Goal: Task Accomplishment & Management: Use online tool/utility

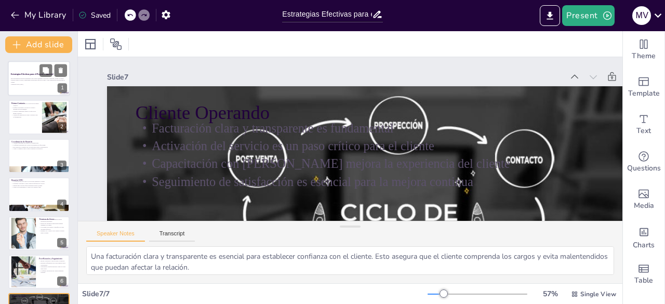
scroll to position [23, 0]
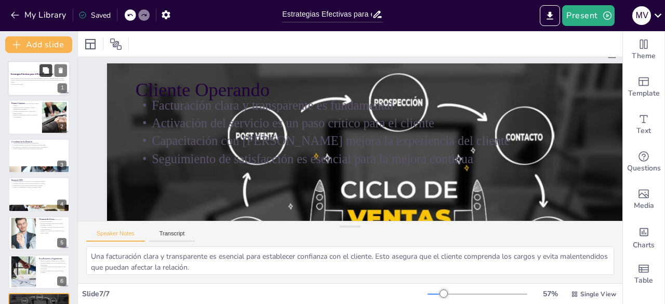
click at [44, 75] on button at bounding box center [45, 70] width 12 height 12
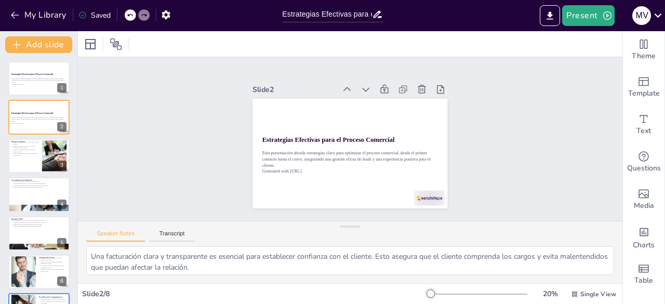
click at [458, 293] on div at bounding box center [477, 294] width 100 height 8
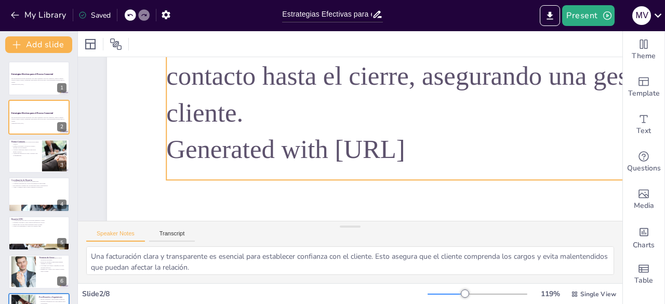
scroll to position [415, 0]
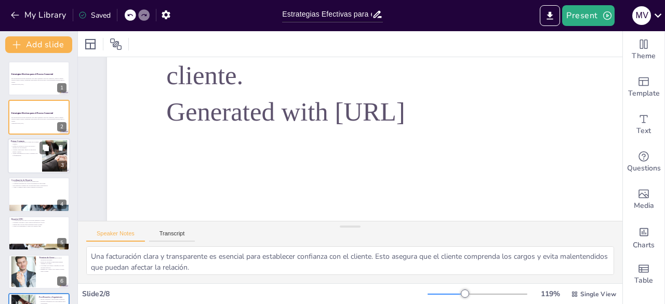
click at [28, 153] on p "Validar información en CRM y registrar todo es fundamental" at bounding box center [25, 155] width 28 height 4
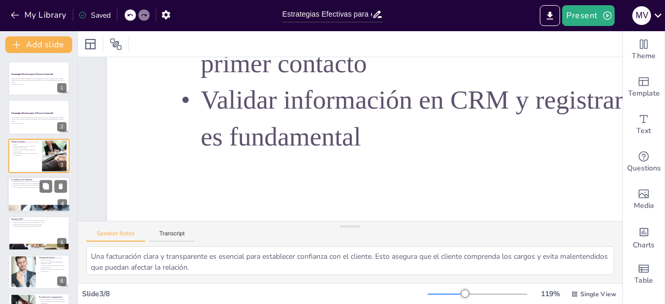
click at [30, 187] on p "Avisar 10 minutos antes ayuda a preparar al prospecto" at bounding box center [39, 187] width 56 height 2
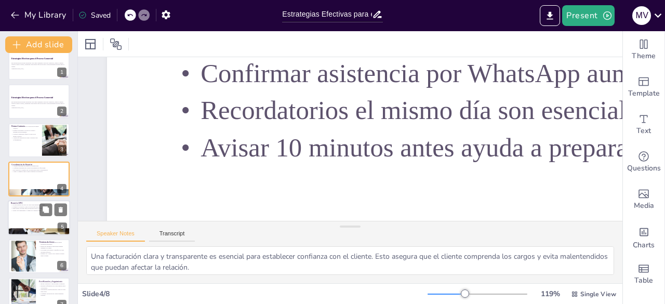
click at [19, 206] on p "Presentar el producto como solución enfocada en el dolor" at bounding box center [39, 207] width 56 height 2
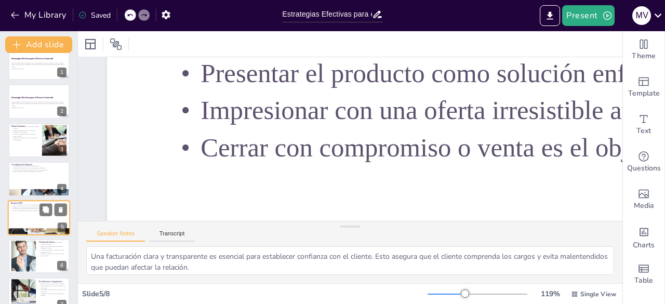
scroll to position [0, 0]
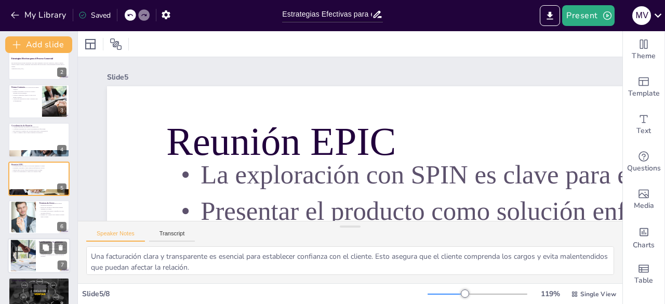
click at [34, 254] on div at bounding box center [22, 256] width 47 height 32
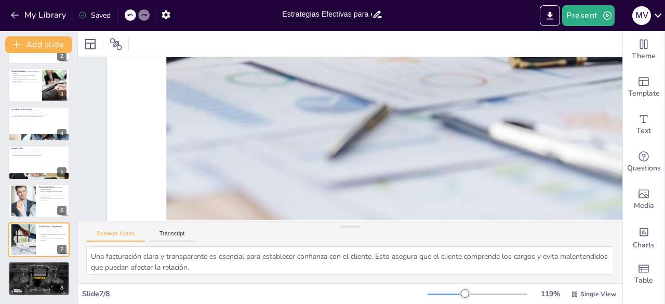
scroll to position [541, 0]
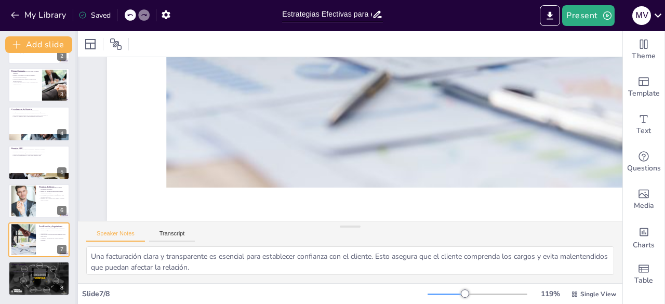
click at [76, 66] on div at bounding box center [77, 167] width 4 height 273
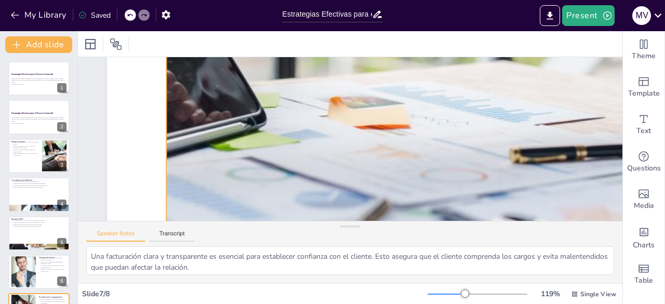
scroll to position [385, 0]
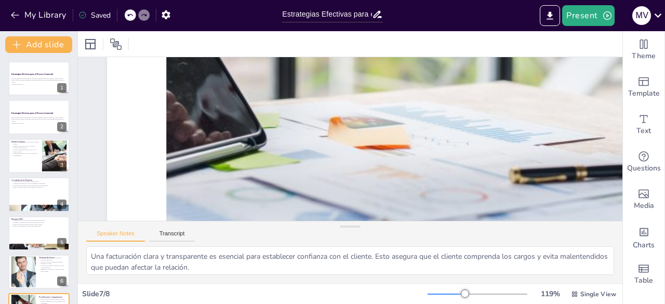
click at [461, 293] on div at bounding box center [465, 293] width 8 height 8
click at [44, 78] on p "Esta presentación aborda estrategias clave para optimizar el proceso comercial,…" at bounding box center [39, 80] width 56 height 6
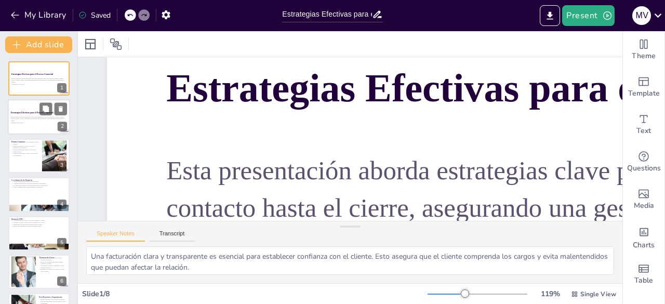
click at [44, 116] on p "Esta presentación aborda estrategias clave para optimizar el proceso comercial,…" at bounding box center [39, 119] width 56 height 6
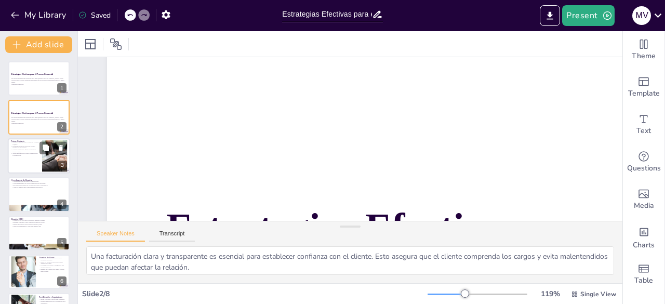
click at [30, 171] on div at bounding box center [39, 155] width 62 height 35
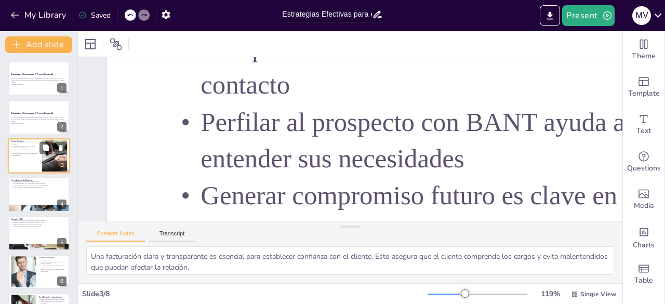
scroll to position [0, 0]
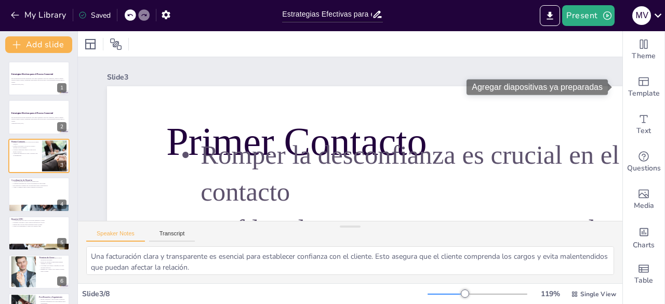
click at [613, 81] on div "Agregar diapositivas ya preparadas" at bounding box center [540, 87] width 149 height 16
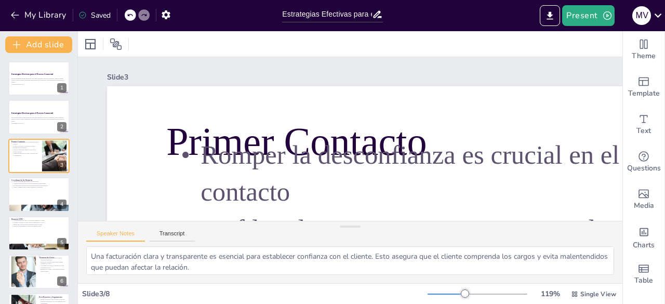
drag, startPoint x: 612, startPoint y: 80, endPoint x: 612, endPoint y: 101, distance: 21.3
click at [612, 102] on body "My Library Saved Estrategias Efectivas para el Proceso Comercial: Desde el Prim…" at bounding box center [332, 152] width 665 height 304
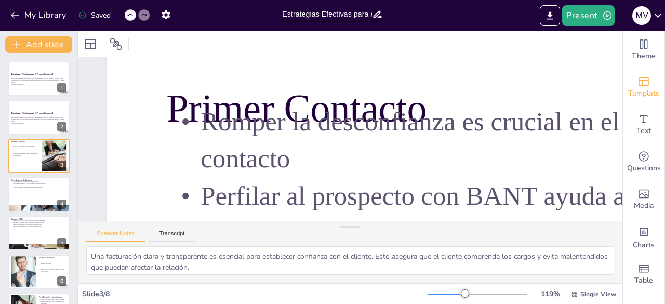
scroll to position [28, 0]
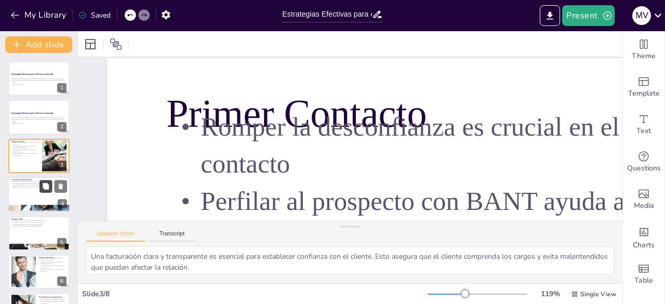
click at [46, 189] on icon at bounding box center [46, 186] width 6 height 6
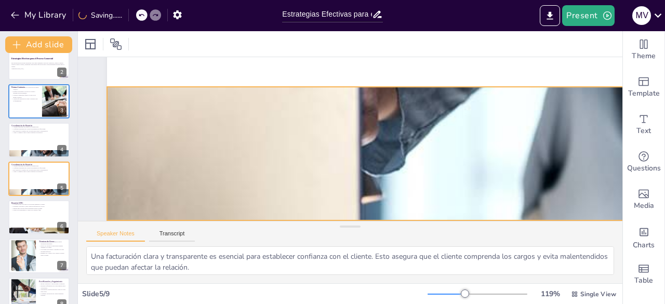
scroll to position [541, 0]
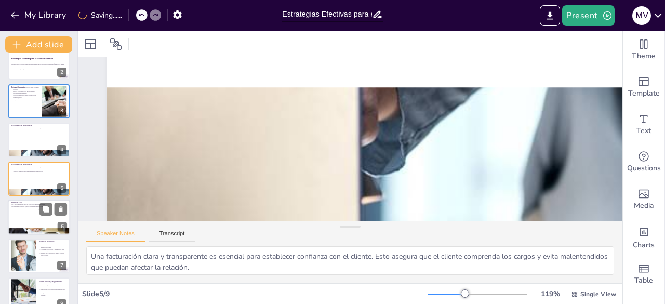
click at [28, 213] on div at bounding box center [39, 216] width 62 height 35
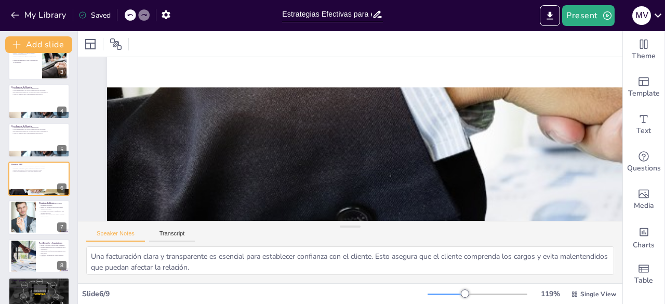
scroll to position [445, 0]
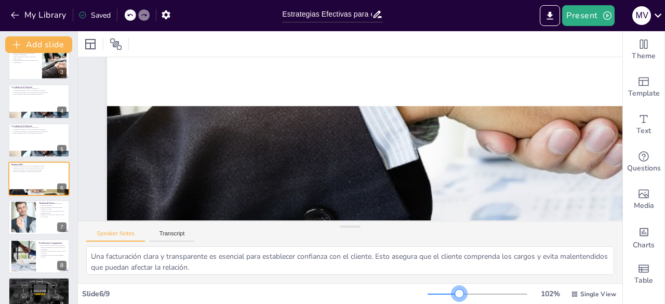
click at [452, 294] on div at bounding box center [477, 294] width 100 height 8
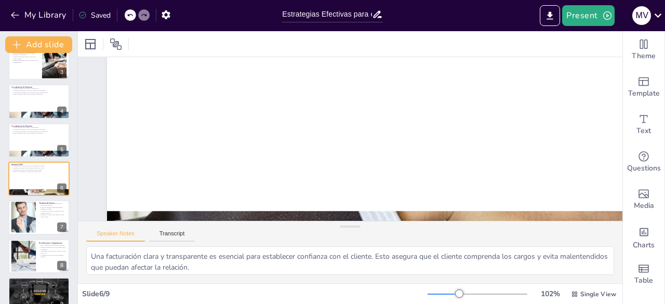
click at [446, 294] on div at bounding box center [477, 294] width 100 height 8
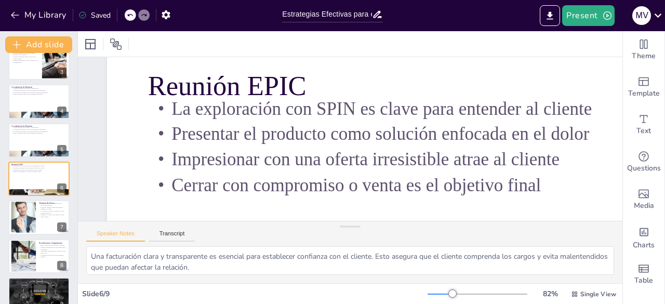
scroll to position [33, 0]
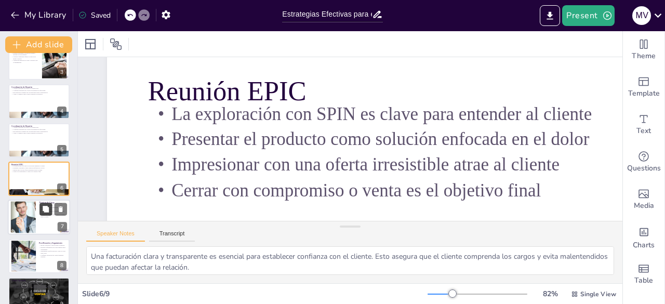
click at [50, 215] on button at bounding box center [45, 209] width 12 height 12
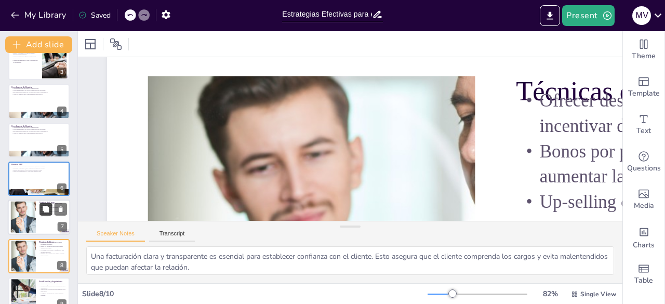
scroll to position [177, 0]
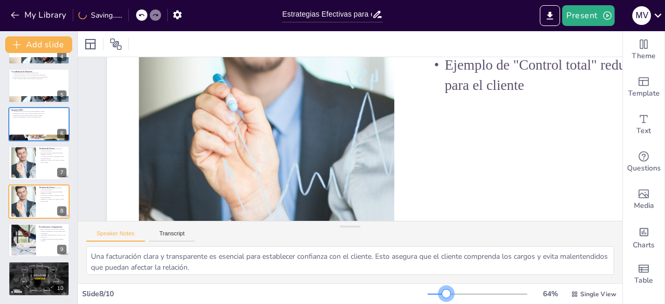
click at [439, 292] on div at bounding box center [477, 294] width 100 height 8
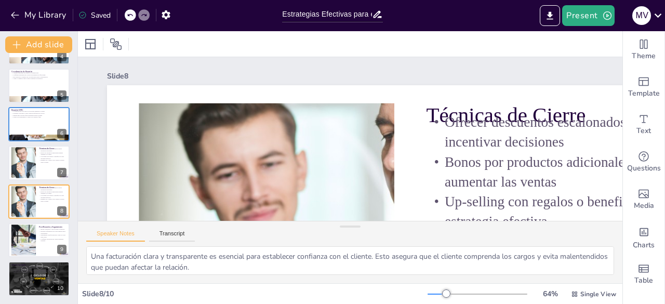
scroll to position [0, 0]
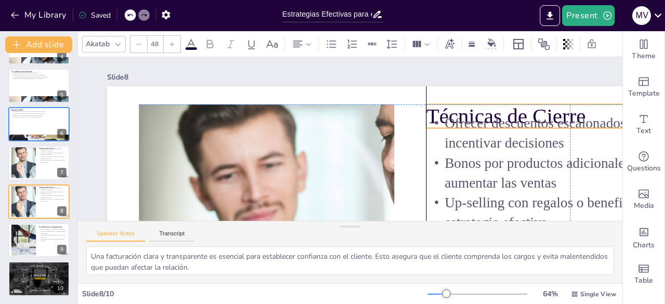
click at [543, 105] on p "Técnicas de Cierre" at bounding box center [569, 116] width 287 height 30
click at [428, 128] on div at bounding box center [426, 128] width 8 height 8
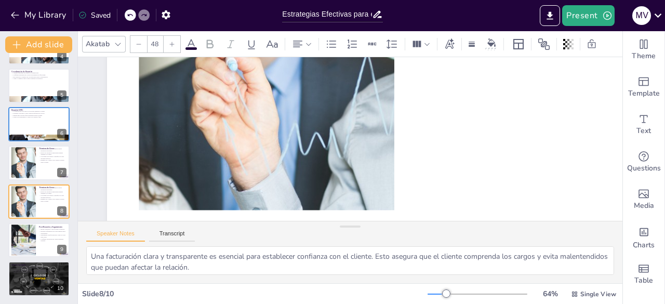
scroll to position [182, 0]
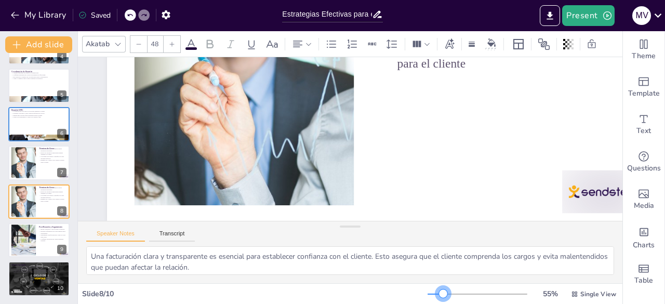
click at [439, 295] on div at bounding box center [443, 293] width 8 height 8
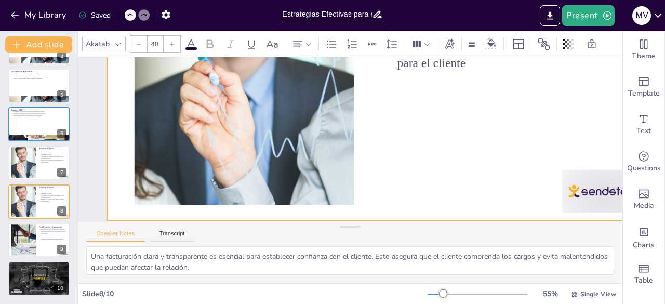
scroll to position [0, 0]
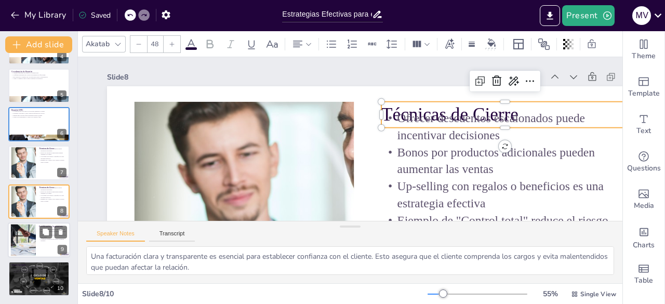
click at [25, 238] on div at bounding box center [22, 240] width 47 height 32
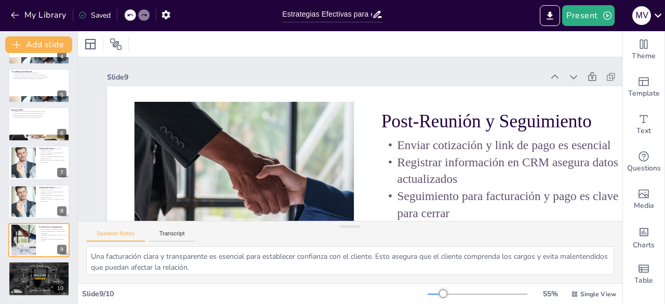
click at [28, 90] on div at bounding box center [38, 86] width 61 height 34
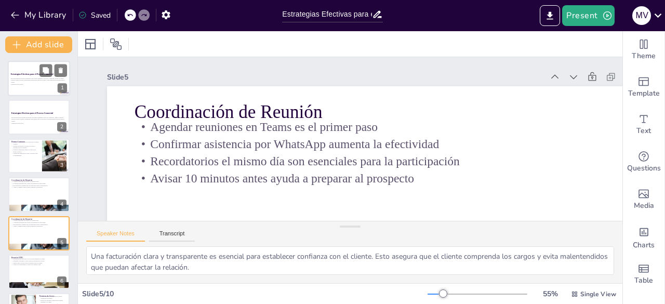
click at [31, 80] on p "Esta presentación aborda estrategias clave para optimizar el proceso comercial,…" at bounding box center [39, 80] width 56 height 6
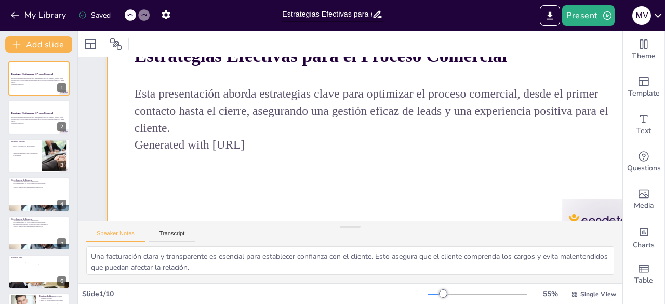
scroll to position [130, 0]
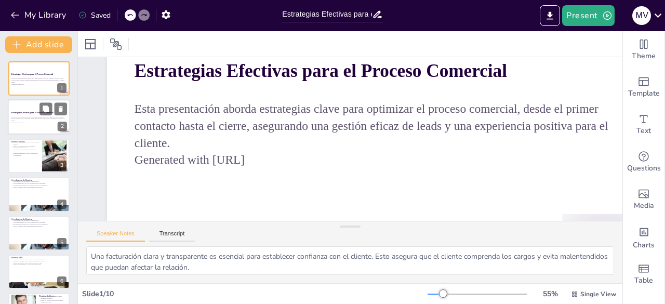
click at [32, 116] on p "Esta presentación aborda estrategias clave para optimizar el proceso comercial,…" at bounding box center [39, 119] width 56 height 6
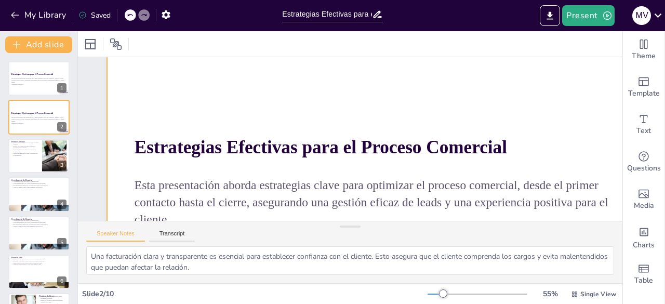
scroll to position [104, 0]
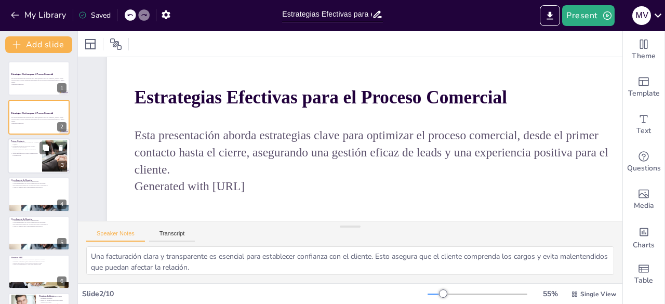
click at [23, 158] on div at bounding box center [39, 155] width 62 height 35
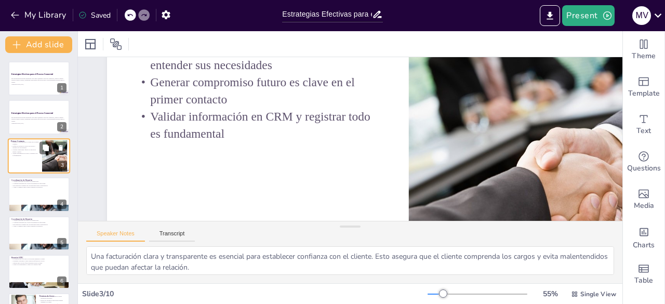
scroll to position [0, 0]
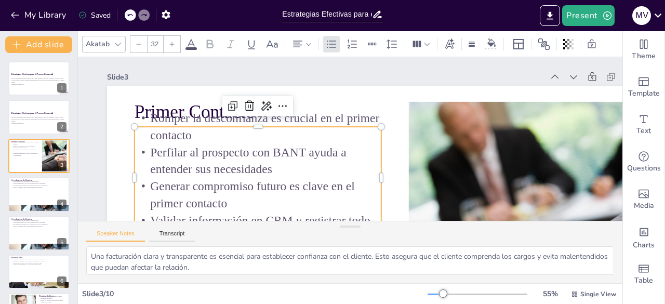
click at [306, 140] on p "Romper la desconfianza es crucial en el primer contacto" at bounding box center [258, 127] width 247 height 34
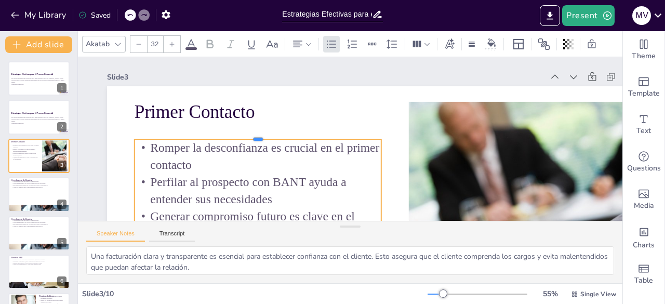
drag, startPoint x: 316, startPoint y: 124, endPoint x: 317, endPoint y: 137, distance: 12.5
click at [317, 137] on div at bounding box center [258, 135] width 247 height 8
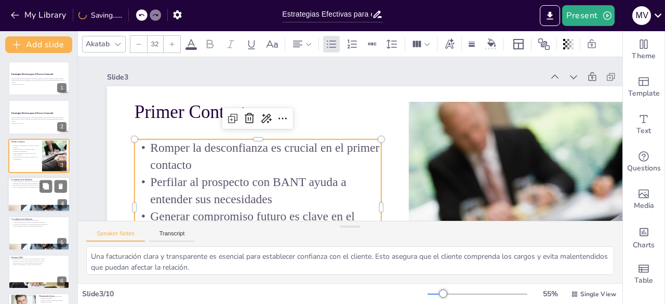
click at [31, 189] on div at bounding box center [39, 194] width 62 height 35
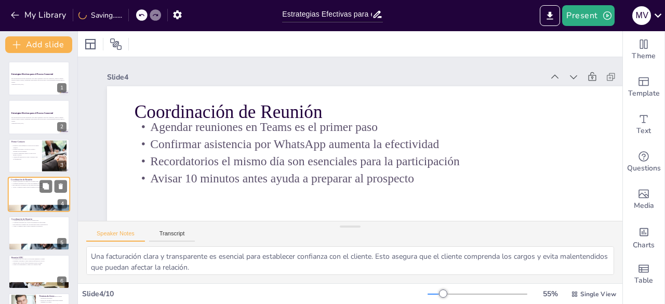
scroll to position [16, 0]
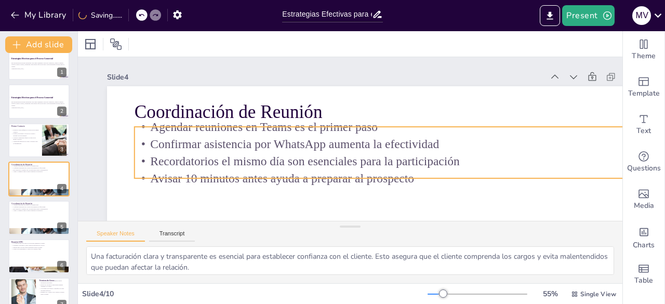
click at [307, 121] on p "Agendar reuniones en Teams es el primer paso" at bounding box center [381, 126] width 493 height 17
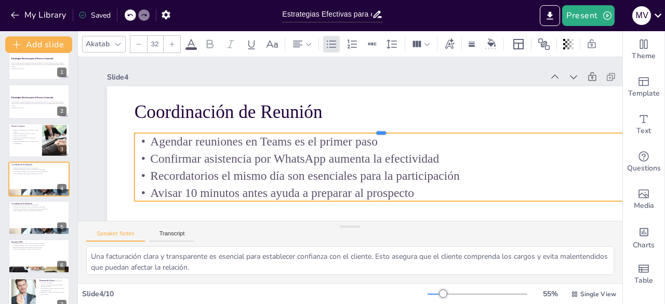
drag, startPoint x: 325, startPoint y: 125, endPoint x: 325, endPoint y: 131, distance: 6.2
click at [325, 131] on div at bounding box center [381, 129] width 493 height 8
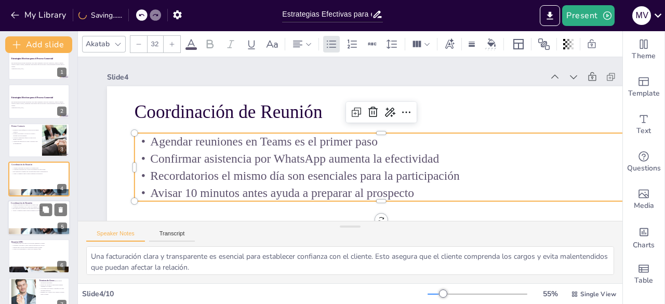
click at [33, 212] on div at bounding box center [39, 217] width 62 height 35
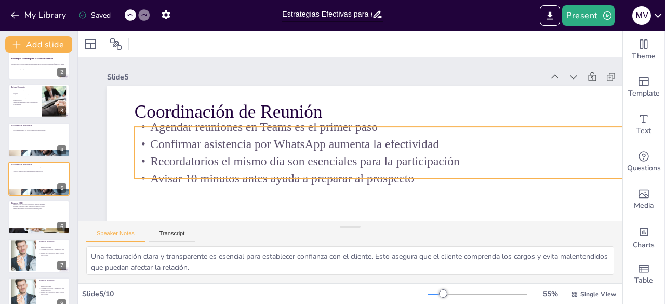
click at [320, 130] on p "Agendar reuniones en Teams es el primer paso" at bounding box center [381, 126] width 493 height 17
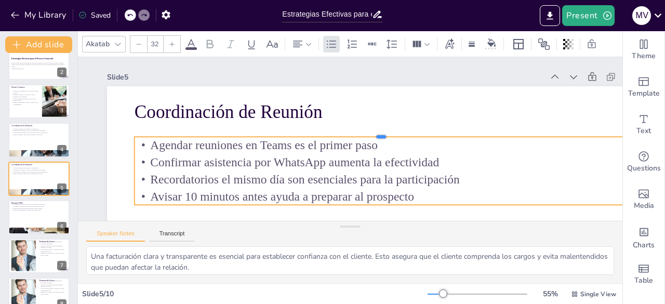
drag, startPoint x: 328, startPoint y: 122, endPoint x: 328, endPoint y: 136, distance: 14.6
click at [328, 136] on div at bounding box center [381, 132] width 493 height 8
click at [27, 212] on div at bounding box center [39, 216] width 62 height 35
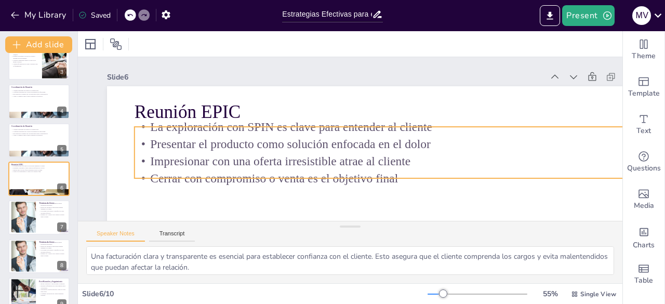
click at [365, 124] on div "Reunión EPIC La exploración con SPIN es clave para entender al cliente Presenta…" at bounding box center [381, 240] width 548 height 308
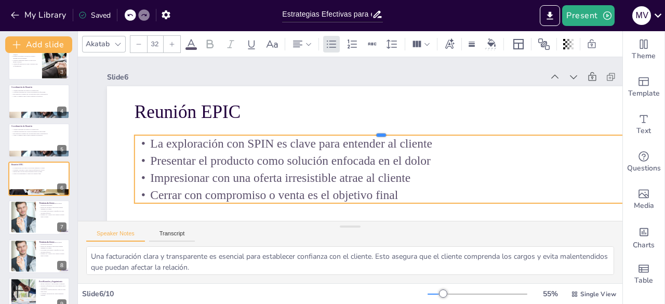
click at [358, 131] on div at bounding box center [381, 131] width 493 height 8
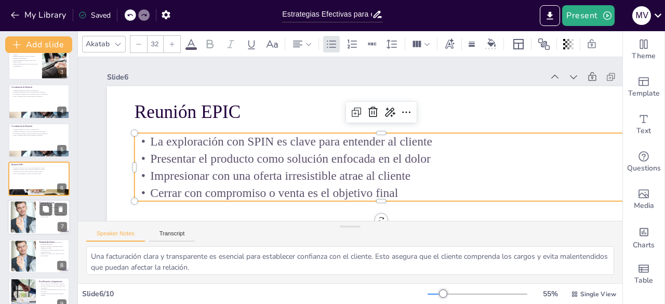
click at [46, 218] on p "Ejemplo de "Control total" reduce el riesgo para el cliente" at bounding box center [53, 216] width 28 height 4
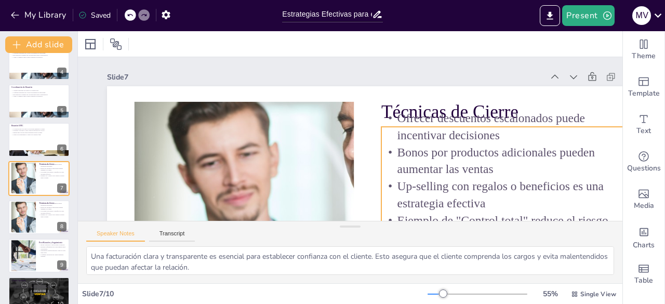
click at [460, 126] on div "Técnicas de Cierre Ofrecer descuentos escalonados puede incentivar decisiones B…" at bounding box center [381, 240] width 548 height 308
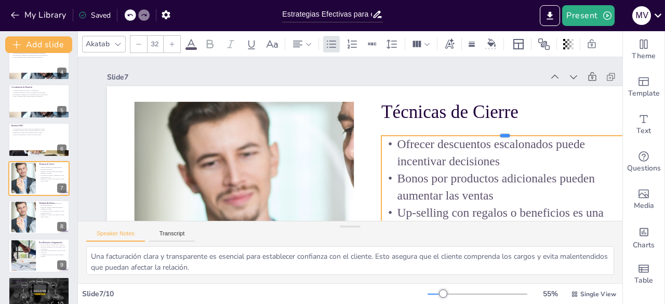
drag, startPoint x: 460, startPoint y: 126, endPoint x: 460, endPoint y: 135, distance: 8.3
click at [460, 135] on div at bounding box center [504, 131] width 247 height 8
click at [39, 222] on div at bounding box center [39, 216] width 62 height 35
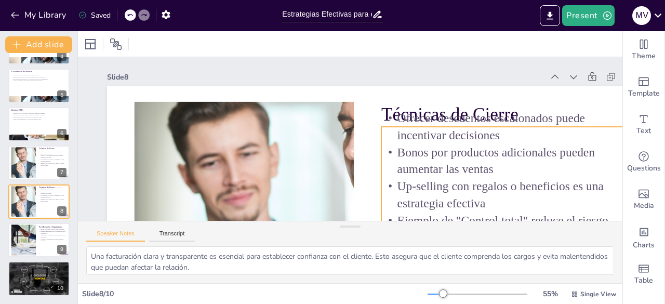
click at [480, 132] on p "Ofrecer descuentos escalonados puede incentivar decisiones" at bounding box center [504, 127] width 247 height 34
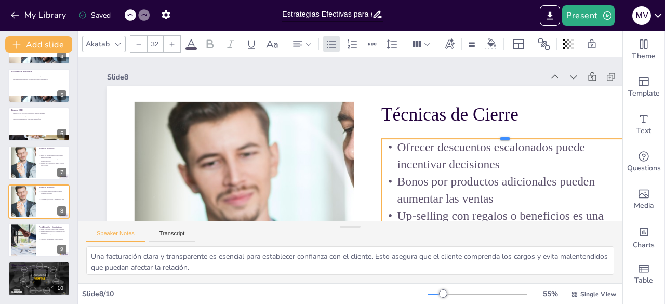
drag, startPoint x: 481, startPoint y: 124, endPoint x: 482, endPoint y: 138, distance: 14.6
click at [482, 133] on div "Técnicas de Cierre Ofrecer descuentos escalonados puede incentivar decisiones B…" at bounding box center [381, 240] width 548 height 308
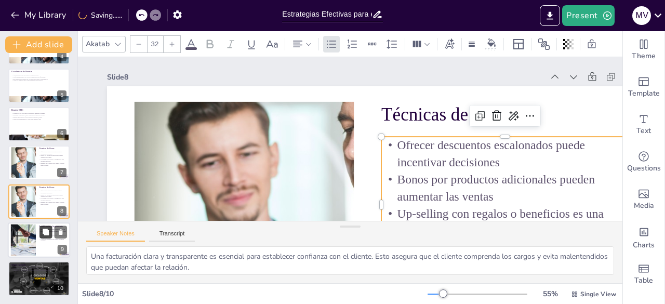
click at [42, 226] on button at bounding box center [45, 231] width 12 height 12
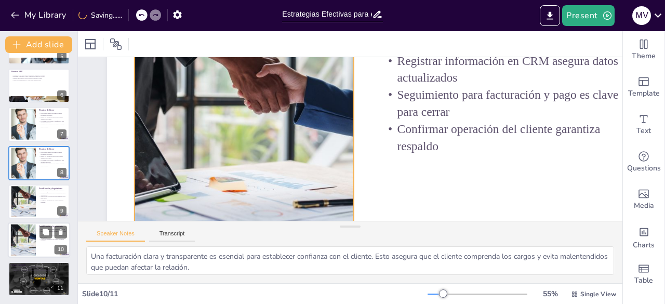
click at [33, 241] on div at bounding box center [22, 240] width 47 height 32
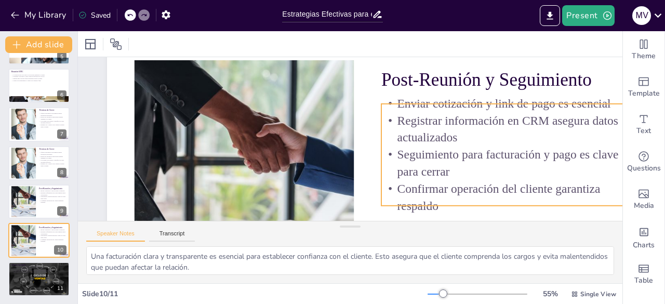
scroll to position [0, 0]
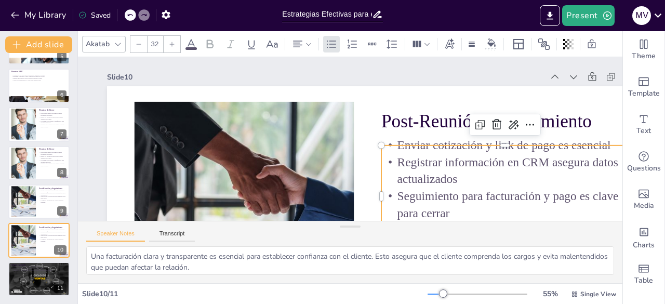
click at [450, 142] on div "Post-Reunión y Seguimiento Enviar cotización y link de pago es esencial Registr…" at bounding box center [381, 240] width 548 height 308
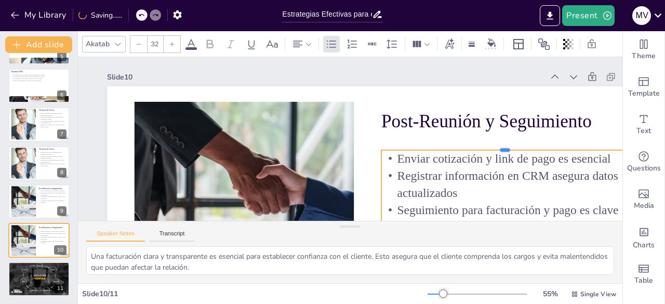
click at [450, 148] on div at bounding box center [504, 146] width 247 height 8
click at [30, 205] on div at bounding box center [22, 202] width 47 height 32
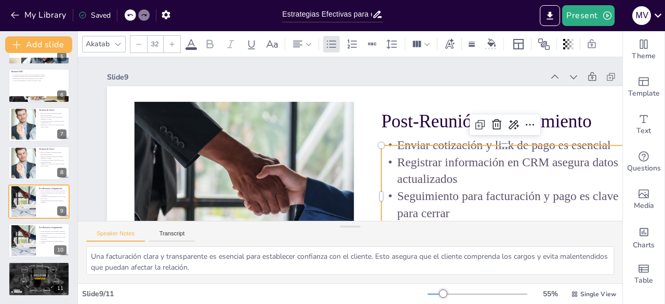
click at [481, 147] on p "Enviar cotización y link de pago es esencial" at bounding box center [504, 145] width 247 height 17
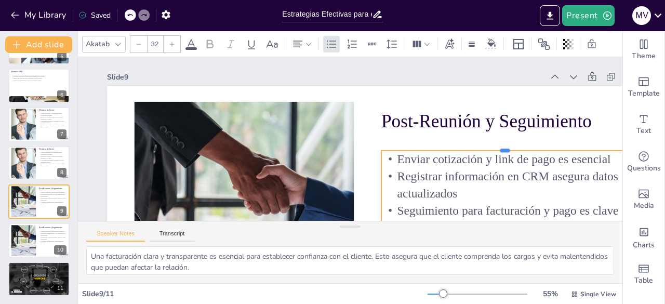
click at [481, 148] on div at bounding box center [504, 146] width 247 height 8
click at [40, 274] on button at bounding box center [45, 270] width 12 height 12
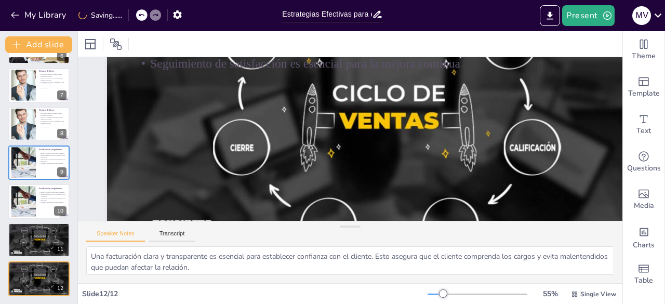
scroll to position [5, 0]
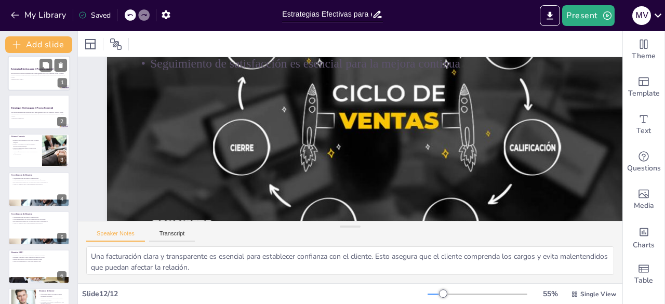
click at [22, 75] on p "Esta presentación aborda estrategias clave para optimizar el proceso comercial,…" at bounding box center [39, 75] width 56 height 6
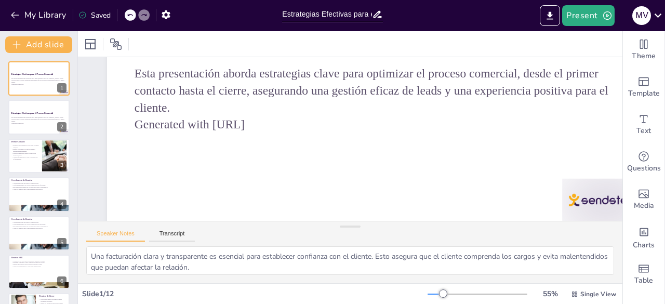
scroll to position [182, 0]
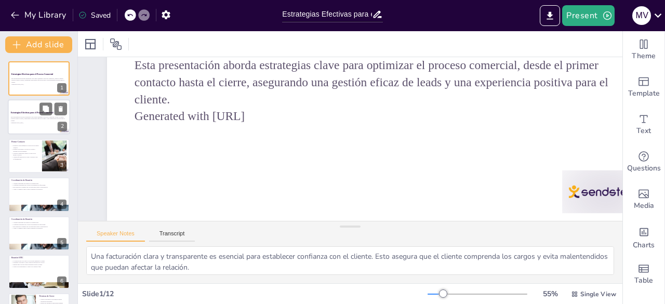
click at [31, 120] on p "Esta presentación aborda estrategias clave para optimizar el proceso comercial,…" at bounding box center [39, 119] width 56 height 6
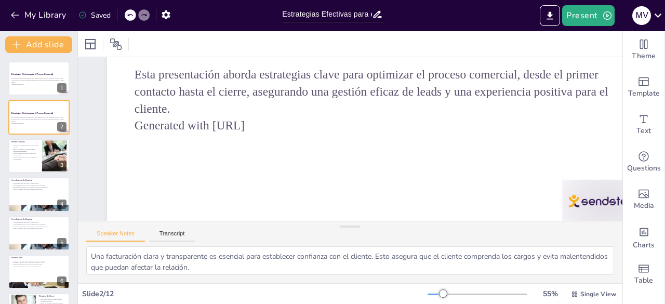
scroll to position [181, 0]
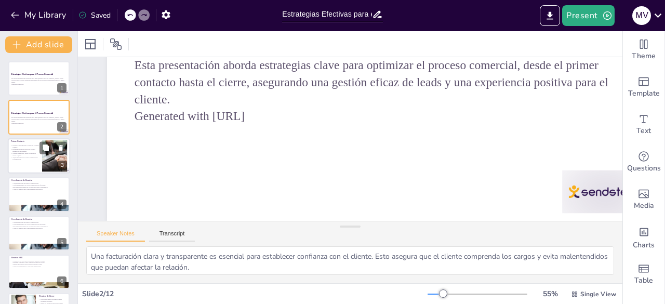
click at [31, 150] on p "Perfilar al prospecto con BANT ayuda a entender sus necesidades" at bounding box center [25, 150] width 28 height 4
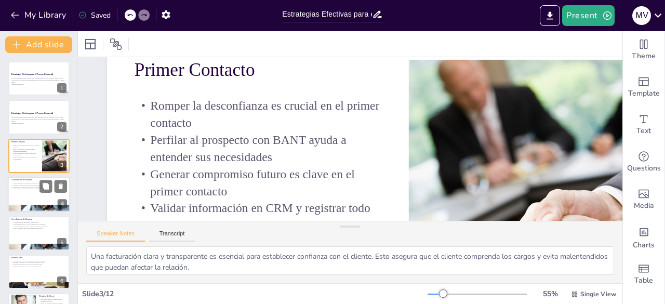
click at [33, 189] on p "Avisar 10 minutos antes ayuda a preparar al prospecto" at bounding box center [39, 189] width 56 height 2
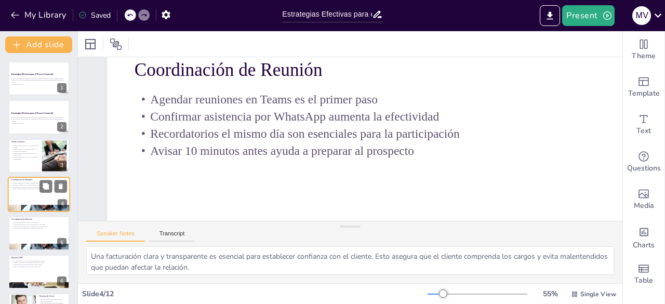
scroll to position [0, 0]
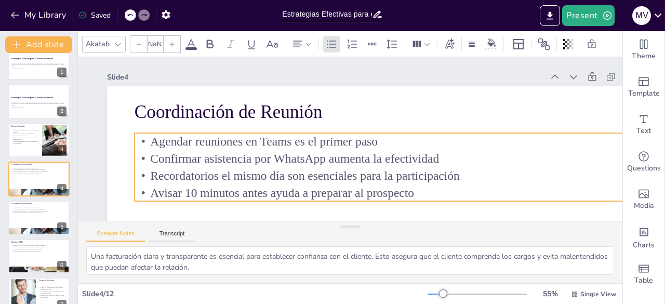
type input "32"
click at [200, 132] on div "Coordinación de Reunión Agendar reuniones en Teams es el primer paso Confirmar …" at bounding box center [381, 240] width 548 height 308
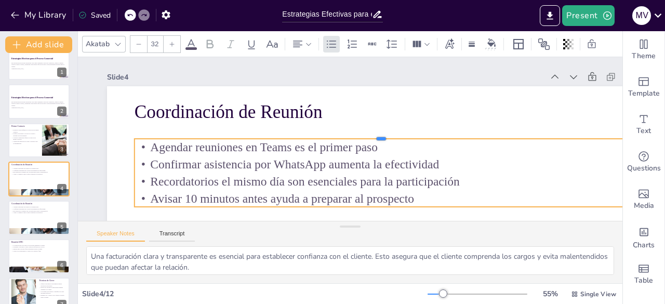
drag, startPoint x: 200, startPoint y: 132, endPoint x: 200, endPoint y: 138, distance: 5.7
click at [200, 138] on div at bounding box center [381, 134] width 493 height 8
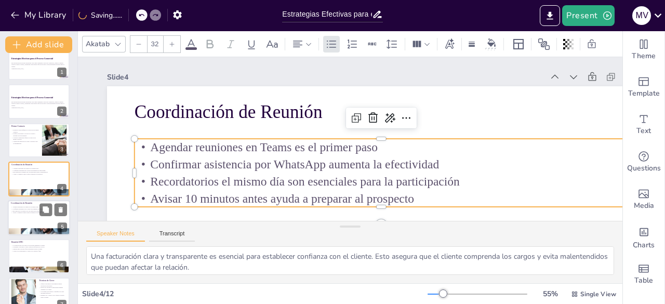
click at [48, 219] on div at bounding box center [39, 217] width 62 height 35
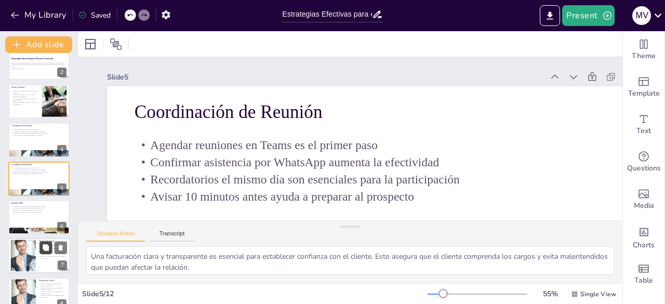
click at [44, 253] on button at bounding box center [45, 247] width 12 height 12
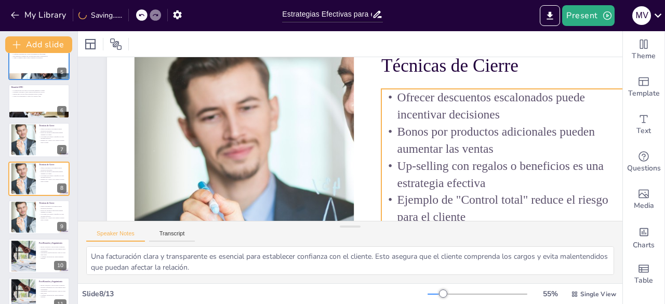
scroll to position [0, 0]
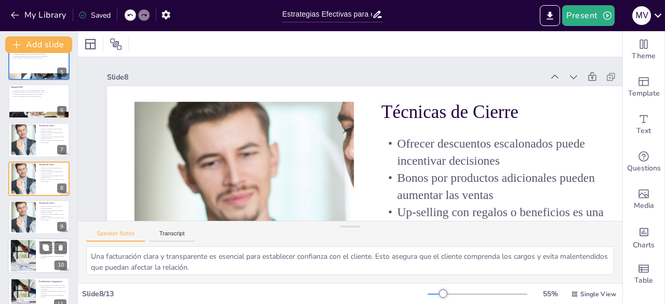
click at [23, 262] on div at bounding box center [22, 256] width 47 height 32
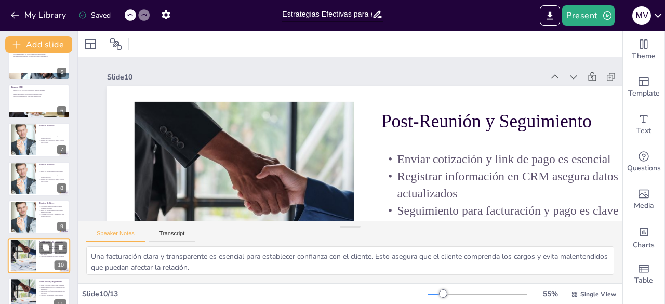
scroll to position [248, 0]
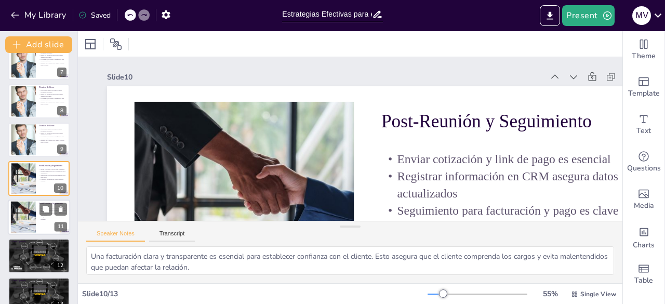
click at [25, 227] on div at bounding box center [22, 217] width 47 height 32
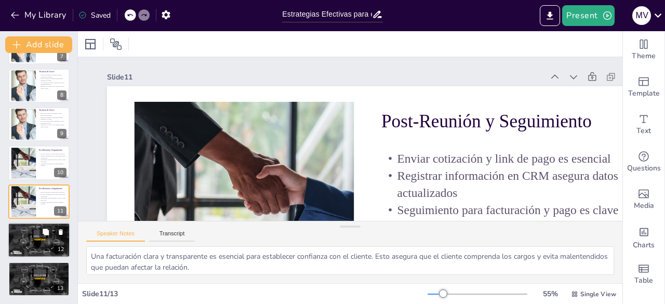
click at [37, 257] on div "Cliente Operando Facturación clara y transparente es fundamental Activación del…" at bounding box center [39, 239] width 62 height 35
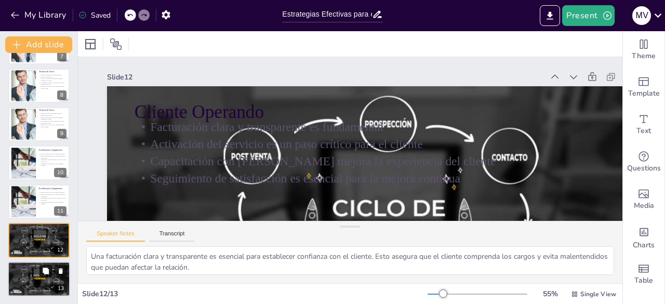
click at [43, 276] on button at bounding box center [45, 270] width 12 height 12
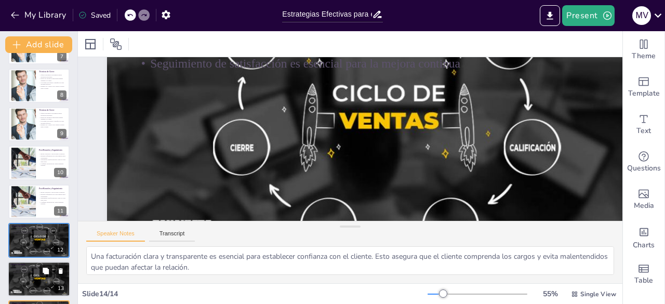
scroll to position [302, 0]
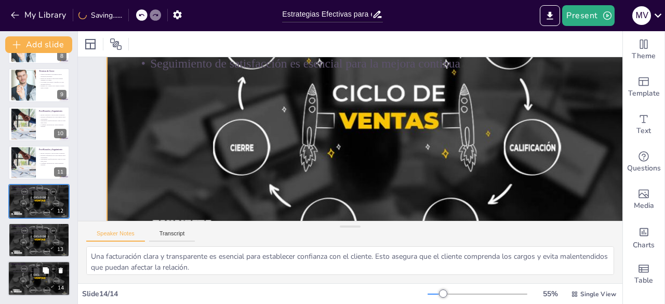
click at [41, 289] on div at bounding box center [39, 278] width 62 height 35
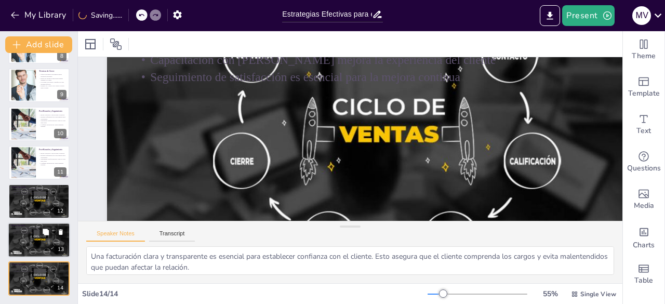
click at [41, 241] on div at bounding box center [39, 239] width 62 height 35
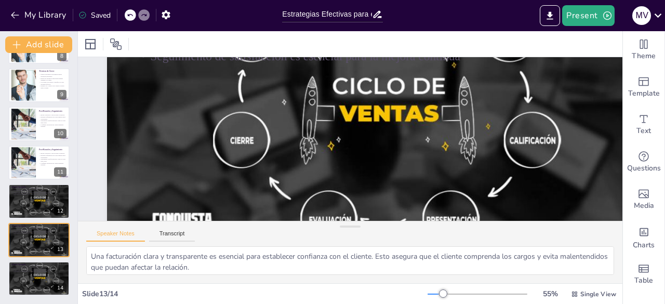
scroll to position [165, 0]
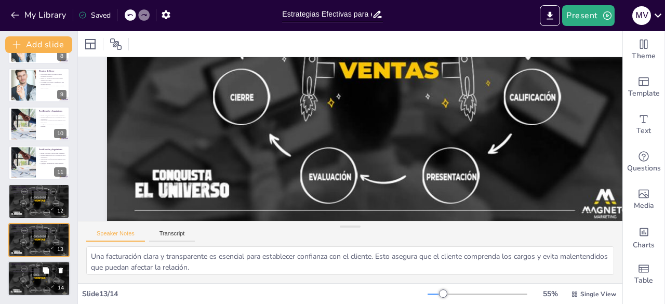
click at [49, 281] on div at bounding box center [39, 278] width 62 height 35
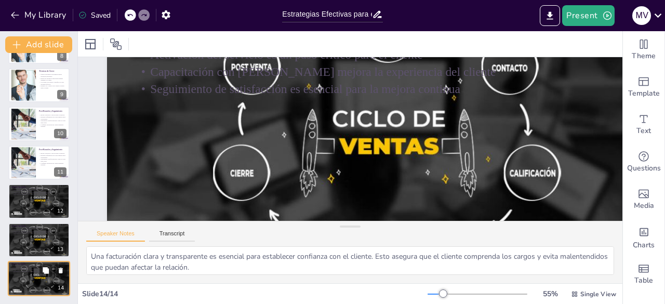
scroll to position [101, 0]
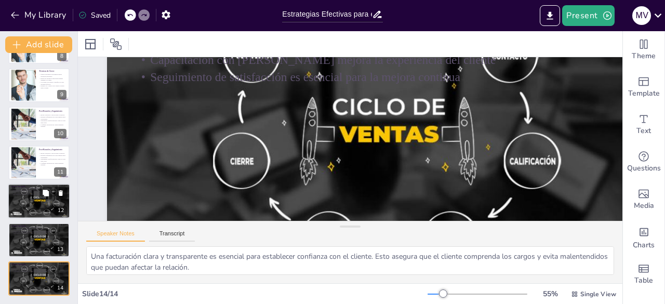
click at [23, 200] on div at bounding box center [39, 200] width 62 height 35
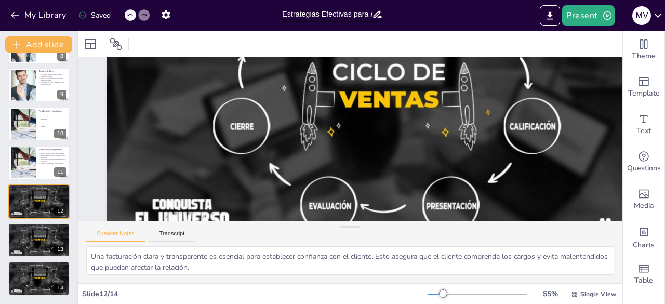
scroll to position [182, 0]
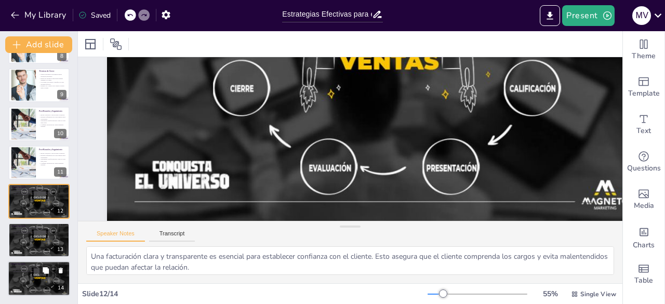
click at [42, 278] on div at bounding box center [39, 278] width 62 height 35
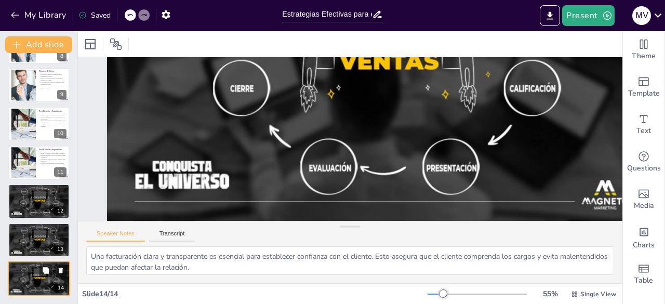
scroll to position [101, 0]
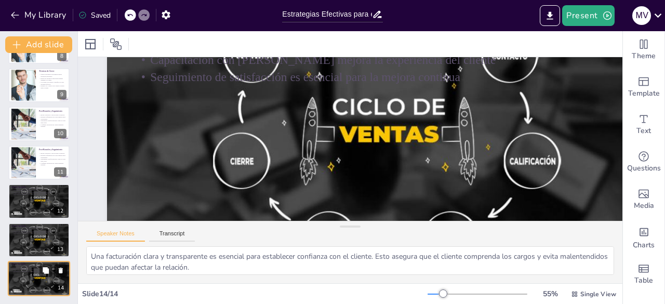
click at [60, 271] on icon at bounding box center [61, 270] width 4 height 6
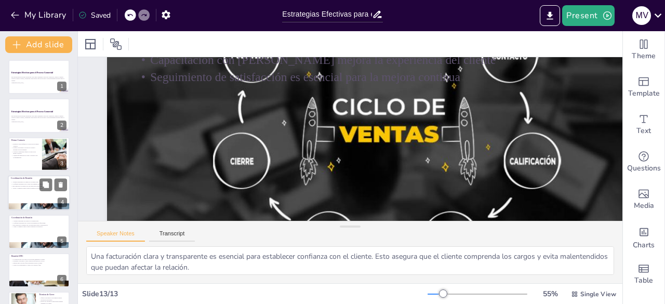
scroll to position [0, 0]
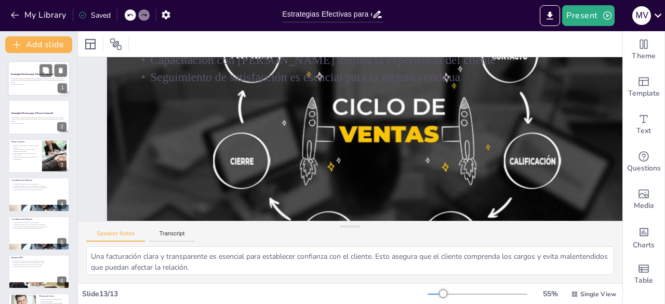
click at [37, 83] on p "Generated with [URL]" at bounding box center [39, 84] width 56 height 2
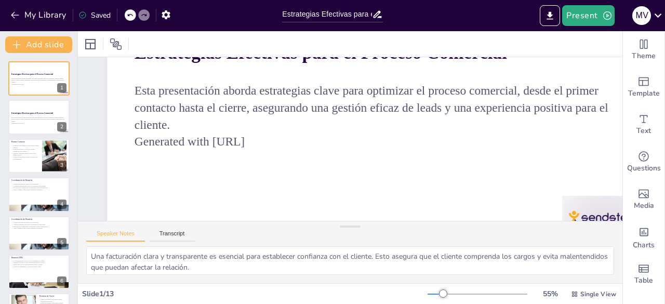
scroll to position [152, 0]
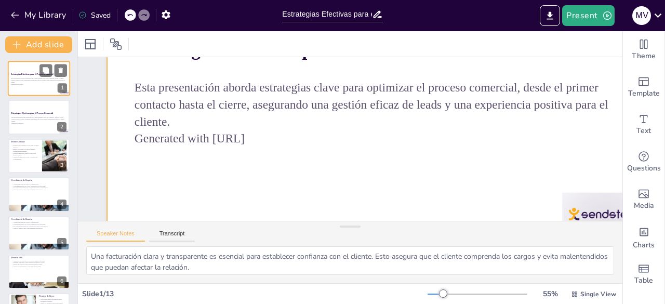
click at [17, 92] on div at bounding box center [39, 78] width 62 height 35
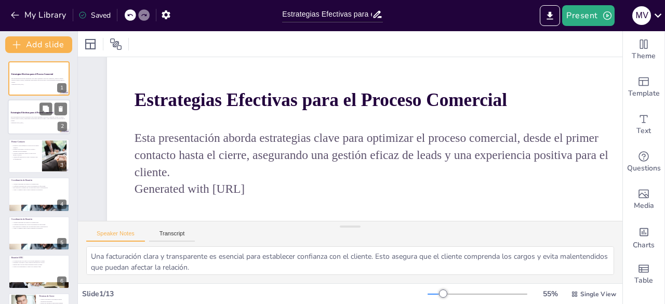
click at [28, 119] on p "Esta presentación aborda estrategias clave para optimizar el proceso comercial,…" at bounding box center [39, 119] width 56 height 6
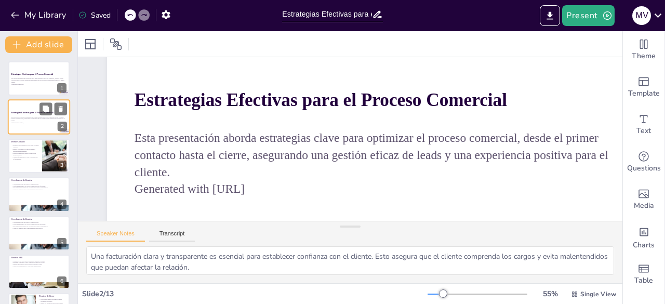
scroll to position [0, 0]
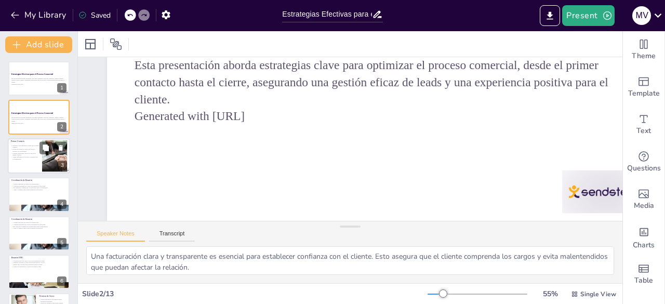
click at [18, 149] on p "Perfilar al prospecto con BANT ayuda a entender sus necesidades" at bounding box center [25, 150] width 28 height 4
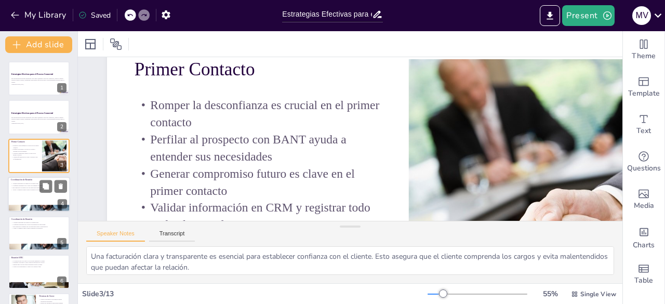
click at [29, 195] on div at bounding box center [39, 194] width 62 height 35
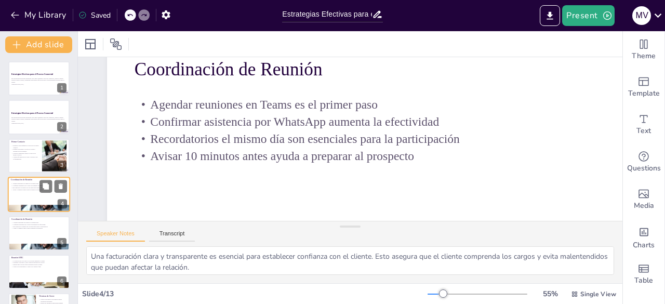
scroll to position [0, 0]
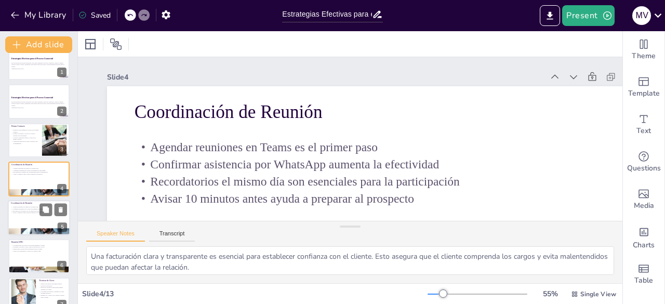
click at [27, 210] on p "Recordatorios el mismo día son esenciales para la participación" at bounding box center [39, 210] width 56 height 2
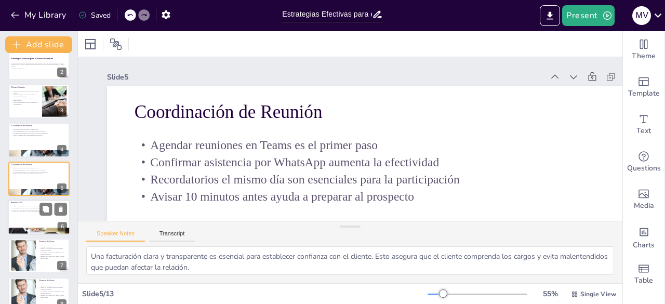
click at [27, 212] on div at bounding box center [39, 216] width 62 height 35
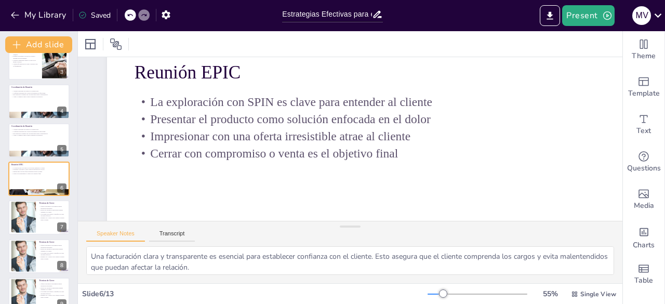
scroll to position [41, 0]
click at [39, 222] on div at bounding box center [39, 217] width 62 height 35
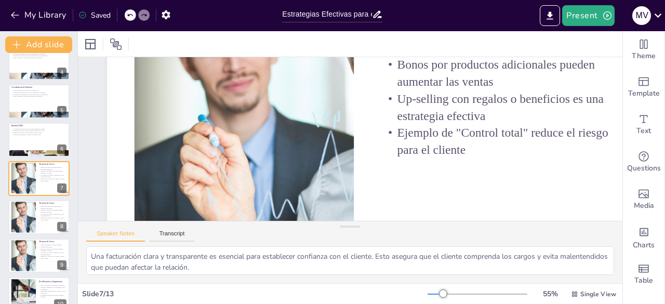
scroll to position [0, 0]
